Goal: Task Accomplishment & Management: Manage account settings

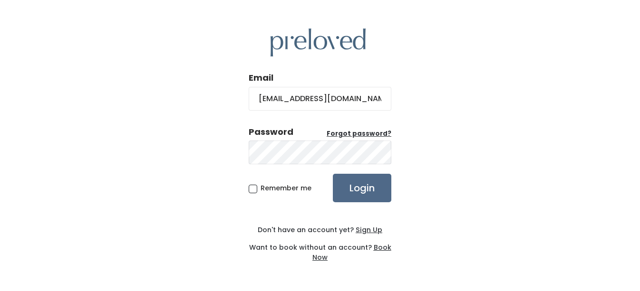
type input "[EMAIL_ADDRESS][DOMAIN_NAME]"
click at [333, 174] on input "Login" at bounding box center [362, 188] width 58 height 29
click at [261, 190] on span "Remember me" at bounding box center [286, 189] width 51 height 10
click at [261, 190] on input "Remember me" at bounding box center [264, 187] width 6 height 6
checkbox input "true"
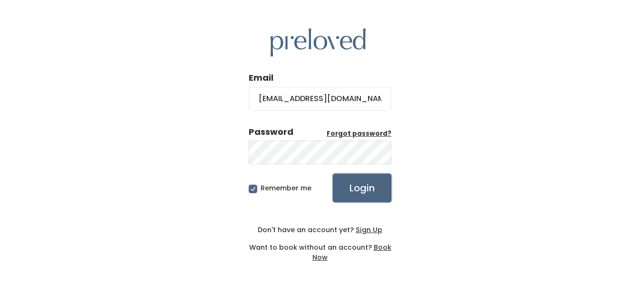
click at [364, 188] on input "Login" at bounding box center [362, 188] width 58 height 29
click at [356, 187] on input "Login" at bounding box center [362, 188] width 58 height 29
click at [358, 184] on input "Login" at bounding box center [362, 188] width 58 height 29
click at [353, 133] on u "Forgot password?" at bounding box center [359, 133] width 65 height 9
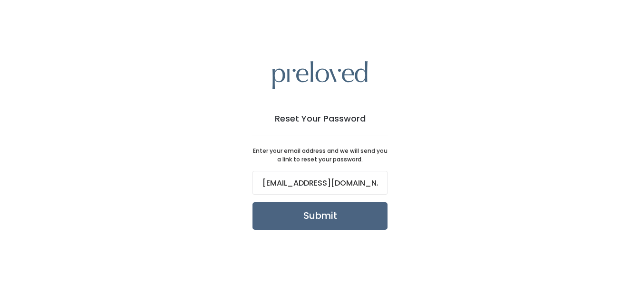
type input "[EMAIL_ADDRESS][DOMAIN_NAME]"
click at [303, 217] on input "Submit" at bounding box center [319, 217] width 135 height 28
